Goal: Find specific page/section: Find specific page/section

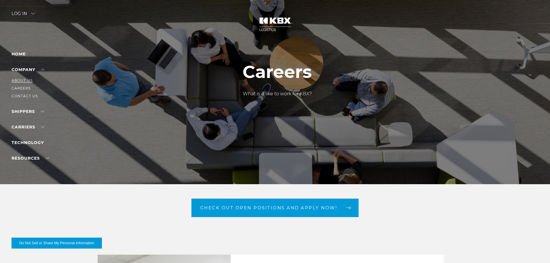
click at [25, 79] on link "About Us" at bounding box center [22, 80] width 21 height 4
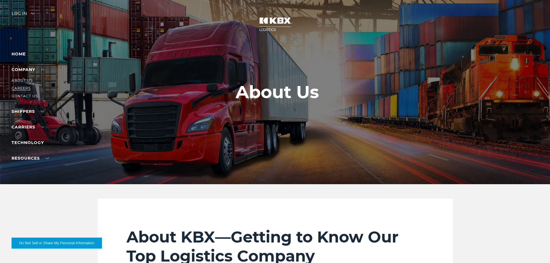
click at [21, 88] on link "Careers" at bounding box center [21, 88] width 19 height 4
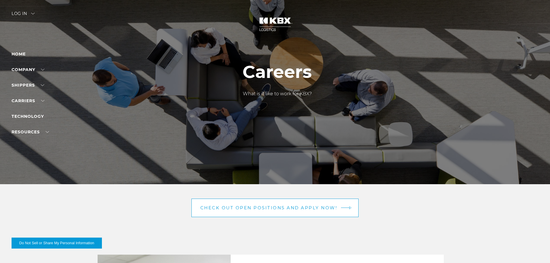
click at [285, 209] on span "Check out open positions and apply now!" at bounding box center [269, 208] width 137 height 4
